Goal: Task Accomplishment & Management: Manage account settings

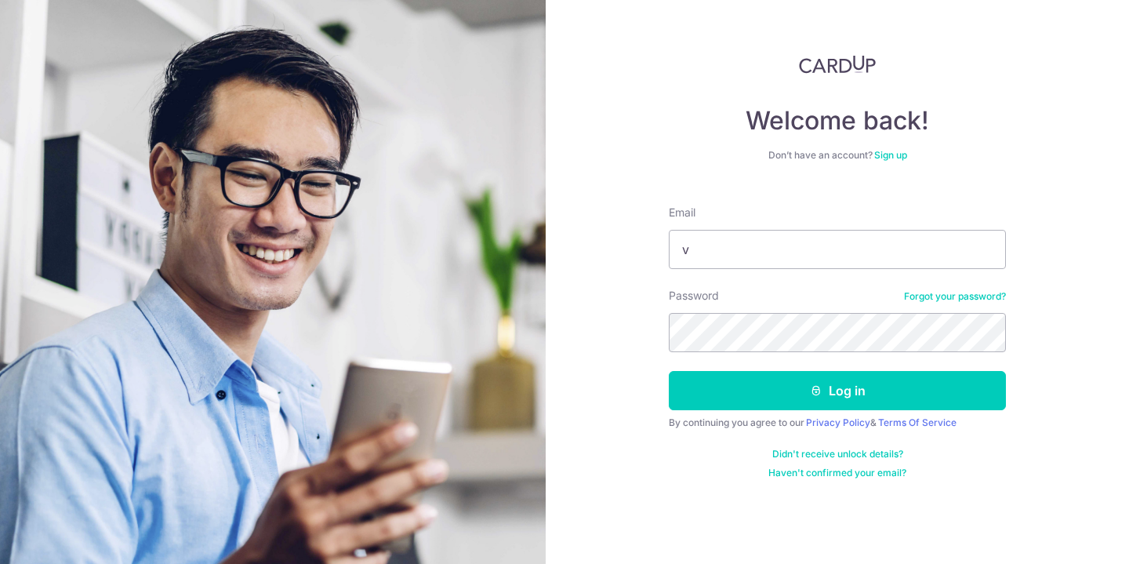
type input "[EMAIL_ADDRESS][DOMAIN_NAME]"
click at [669, 371] on button "Log in" at bounding box center [837, 390] width 337 height 39
